Goal: Information Seeking & Learning: Learn about a topic

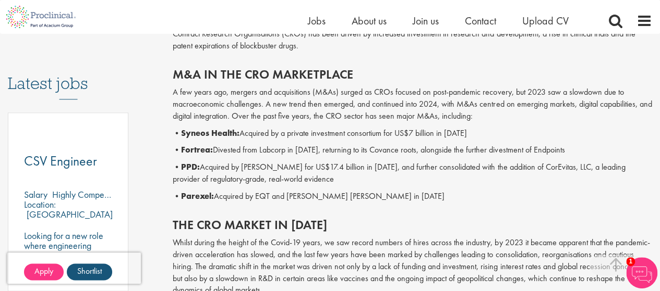
scroll to position [504, 0]
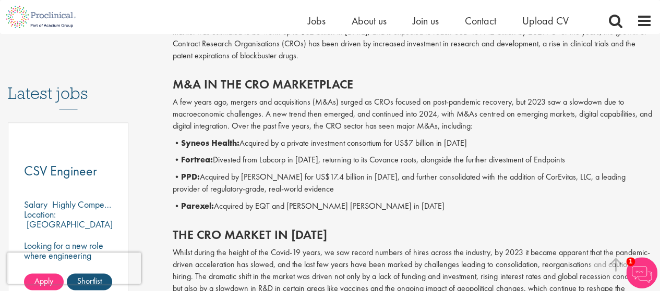
drag, startPoint x: 664, startPoint y: 16, endPoint x: 667, endPoint y: 37, distance: 21.1
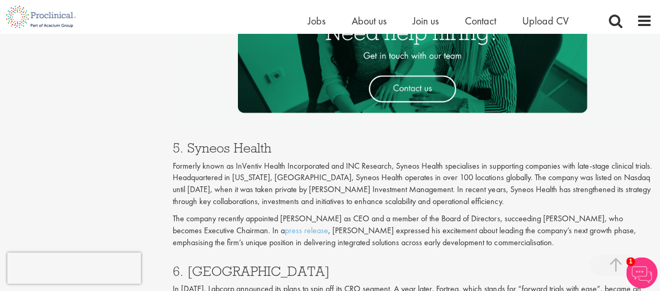
scroll to position [1894, 0]
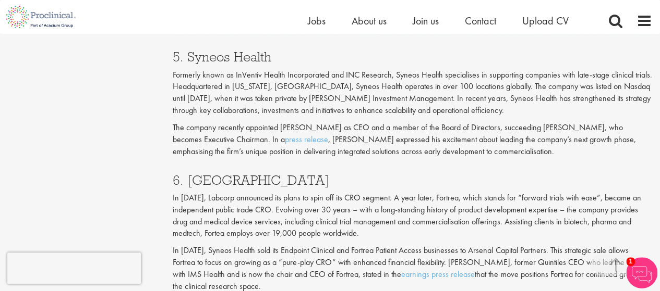
click at [193, 192] on p "In [DATE], Labcorp announced its plans to spin off its CRO segment. A year late…" at bounding box center [412, 215] width 479 height 47
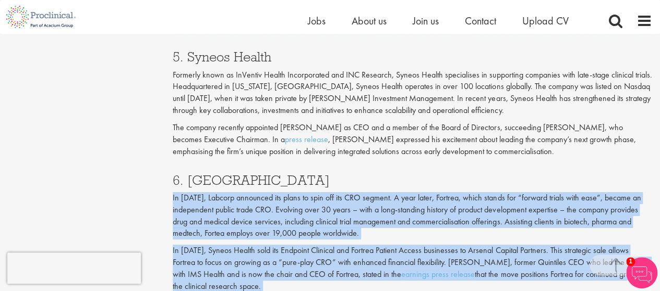
drag, startPoint x: 193, startPoint y: 153, endPoint x: 222, endPoint y: 239, distance: 90.7
click at [222, 239] on div "6. Fortrea In 2022, Labcorp announced its plans to spin off its CRO segment. A …" at bounding box center [412, 230] width 495 height 135
click at [222, 245] on p "In June 2024, Syneos Health sold its Endpoint Clinical and Fortrea Patient Acce…" at bounding box center [412, 268] width 479 height 47
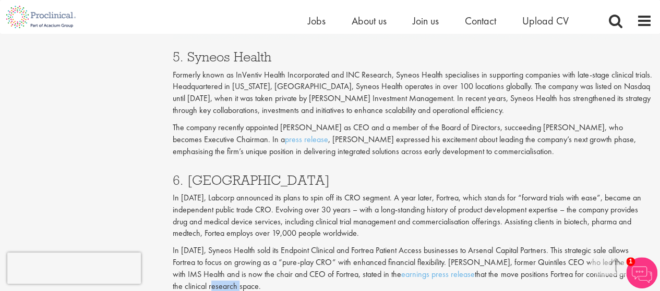
click at [222, 245] on p "In June 2024, Syneos Health sold its Endpoint Clinical and Fortrea Patient Acce…" at bounding box center [412, 268] width 479 height 47
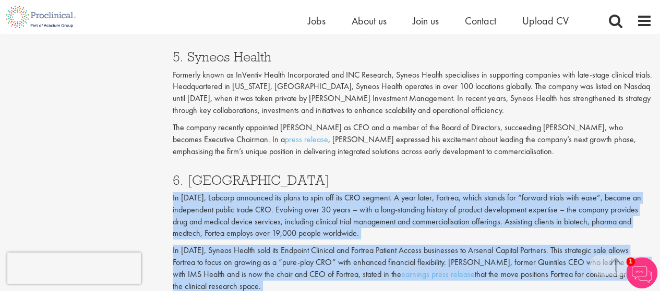
drag, startPoint x: 222, startPoint y: 239, endPoint x: 222, endPoint y: 159, distance: 79.8
click at [222, 163] on div "6. Fortrea In 2022, Labcorp announced its plans to spin off its CRO segment. A …" at bounding box center [412, 230] width 495 height 135
click at [222, 192] on p "In [DATE], Labcorp announced its plans to spin off its CRO segment. A year late…" at bounding box center [412, 215] width 479 height 47
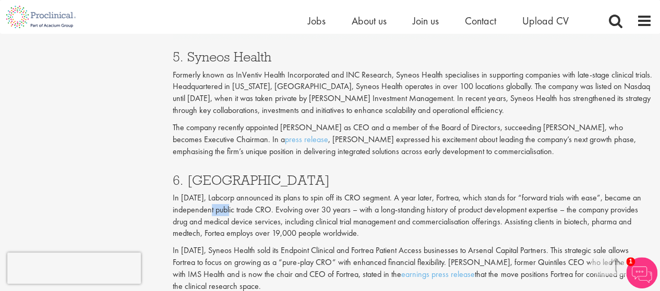
click at [222, 192] on p "In [DATE], Labcorp announced its plans to spin off its CRO segment. A year late…" at bounding box center [412, 215] width 479 height 47
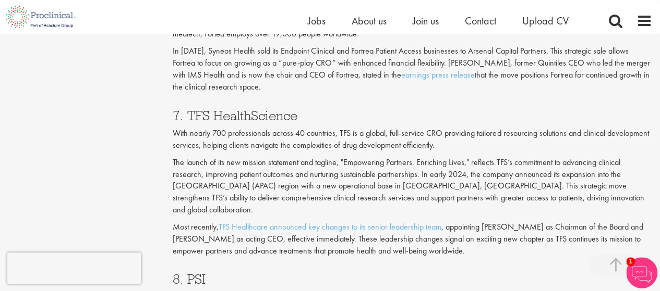
scroll to position [2271, 0]
